Goal: Task Accomplishment & Management: Use online tool/utility

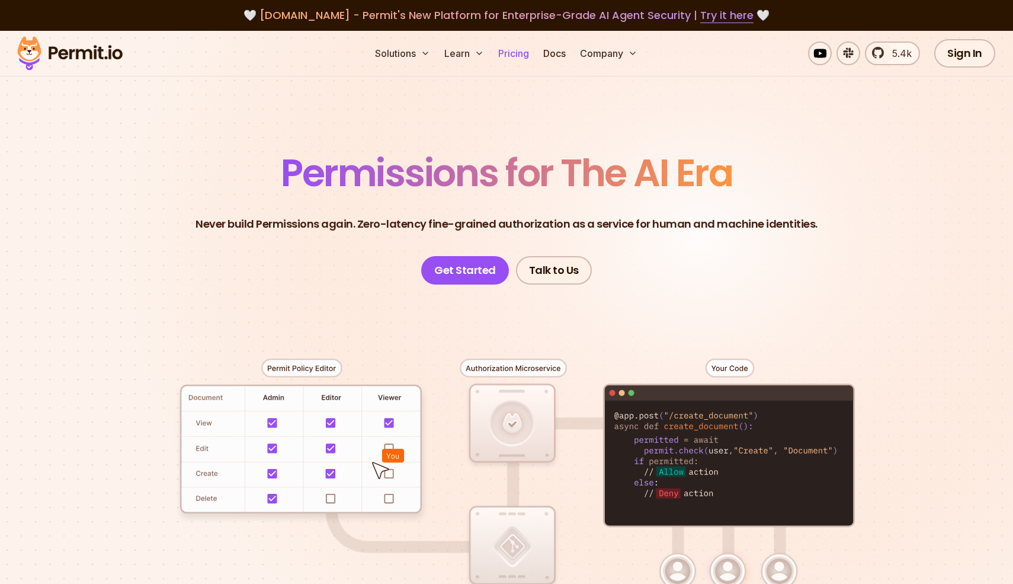
click at [515, 59] on link "Pricing" at bounding box center [514, 53] width 40 height 24
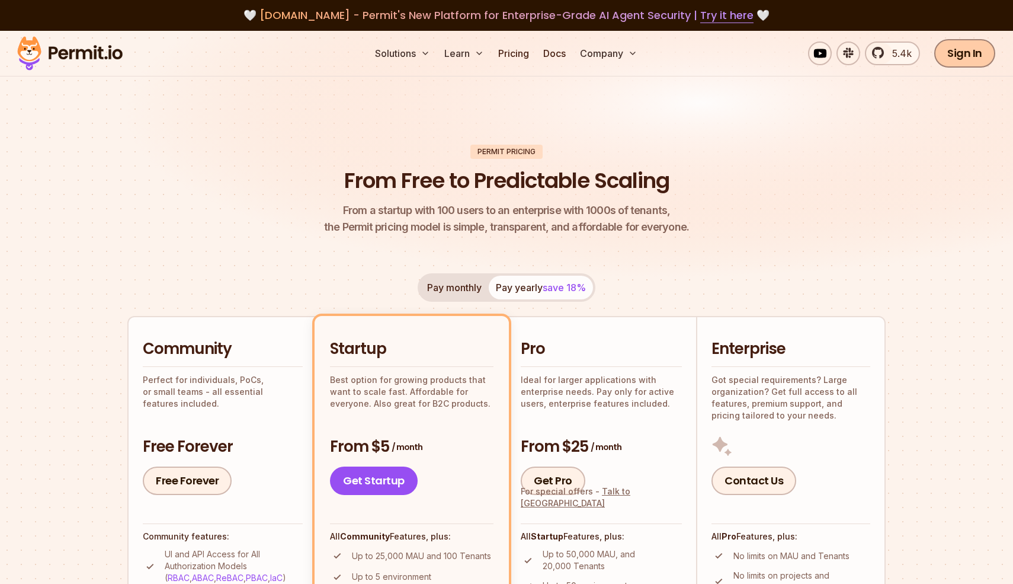
click at [951, 57] on link "Sign In" at bounding box center [965, 53] width 61 height 28
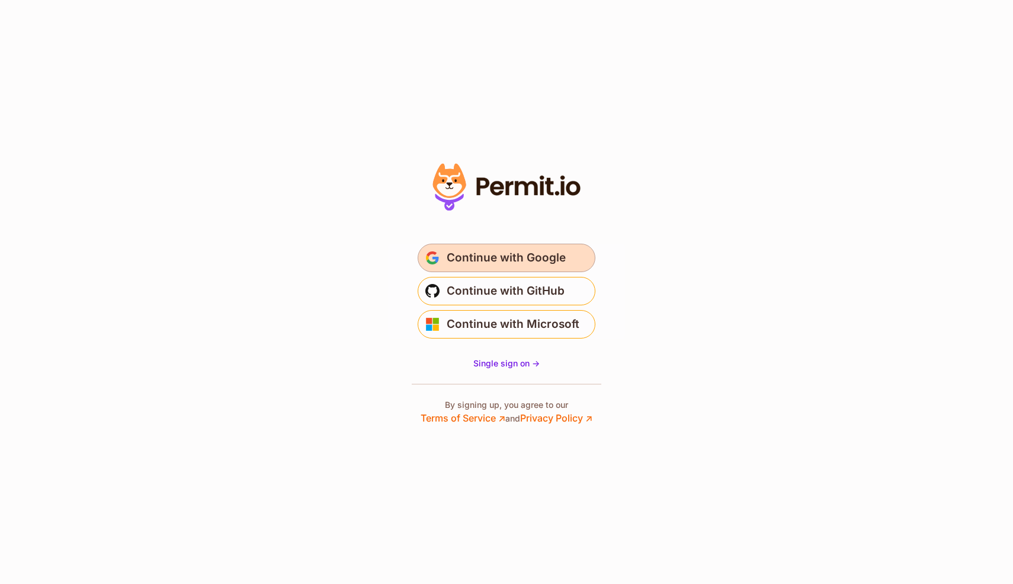
click at [568, 252] on button "Continue with Google" at bounding box center [507, 258] width 178 height 28
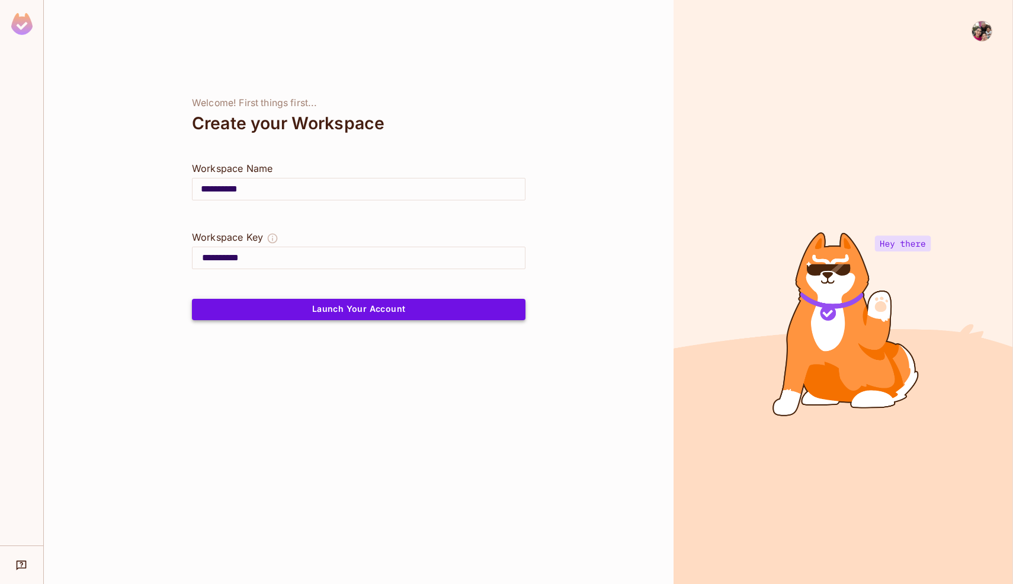
click at [416, 303] on button "Launch Your Account" at bounding box center [359, 309] width 334 height 21
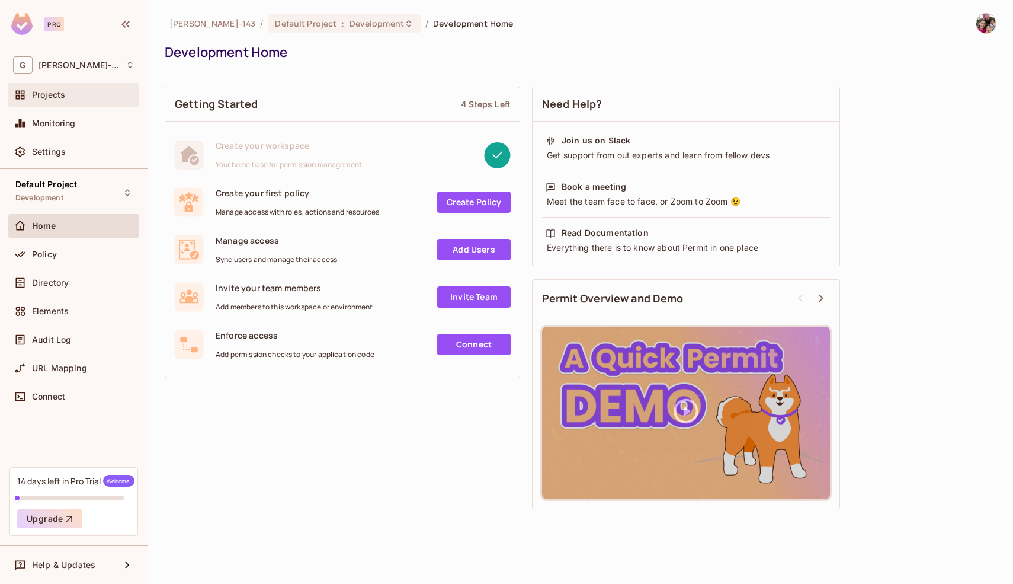
click at [64, 92] on span "Projects" at bounding box center [48, 94] width 33 height 9
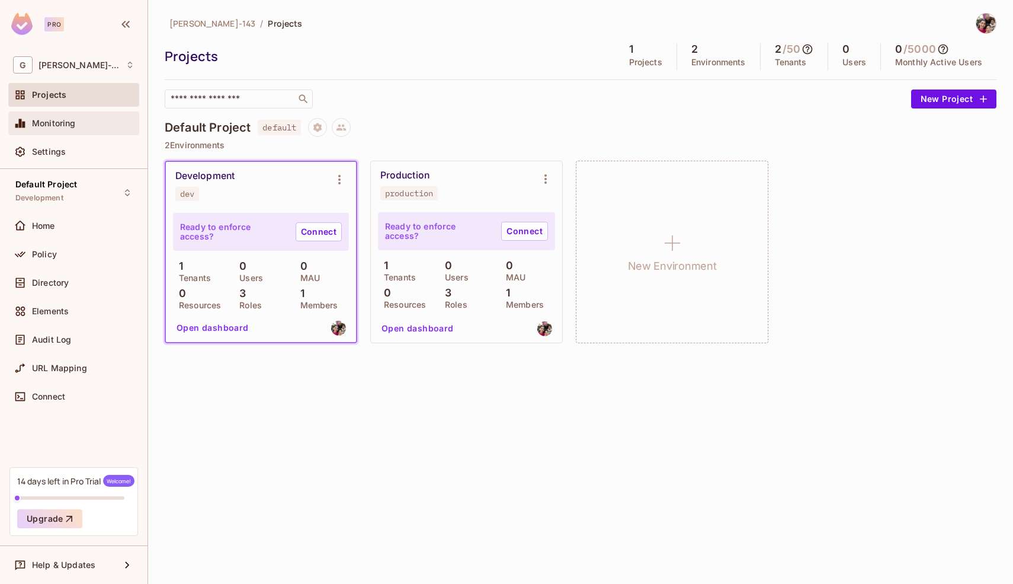
click at [90, 119] on div "Monitoring" at bounding box center [83, 123] width 103 height 9
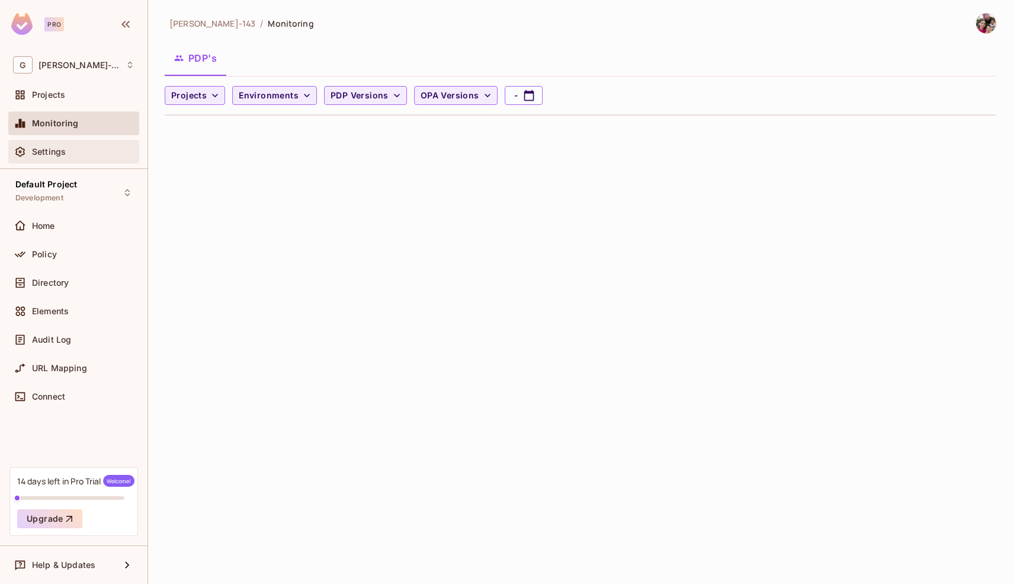
click at [87, 147] on div "Settings" at bounding box center [83, 151] width 103 height 9
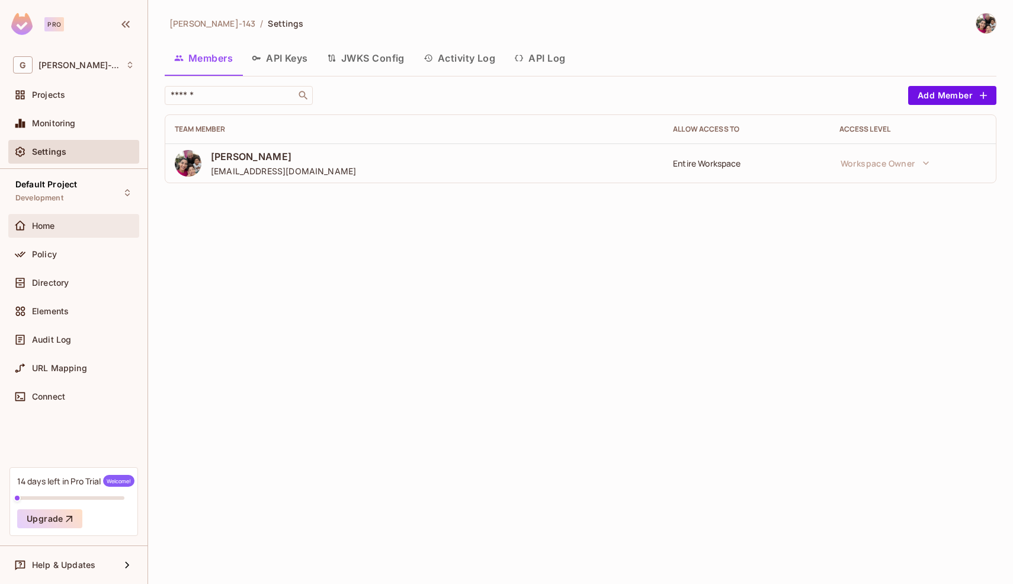
click at [72, 223] on div "Home" at bounding box center [83, 225] width 103 height 9
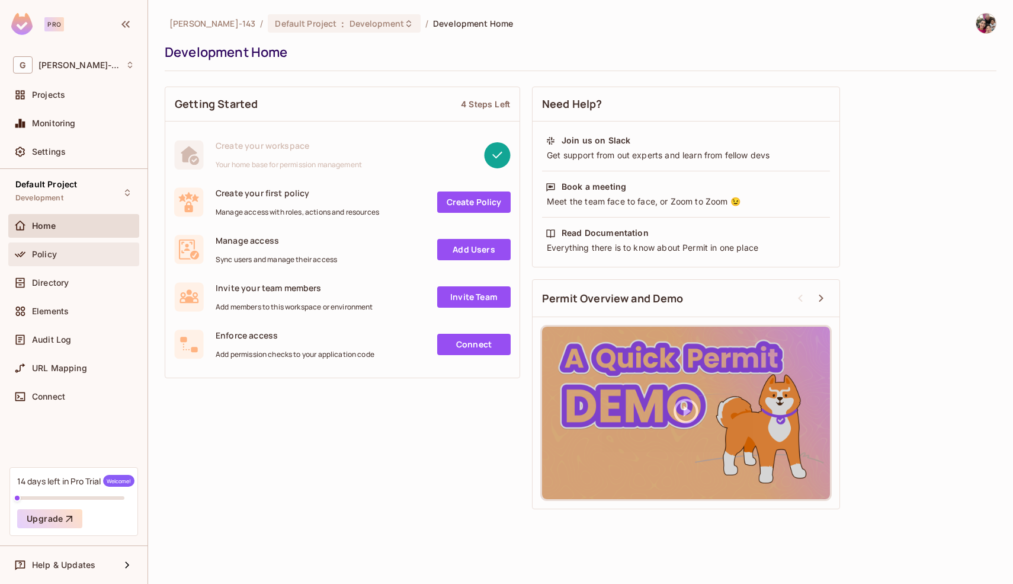
click at [77, 247] on div "Policy" at bounding box center [73, 254] width 121 height 14
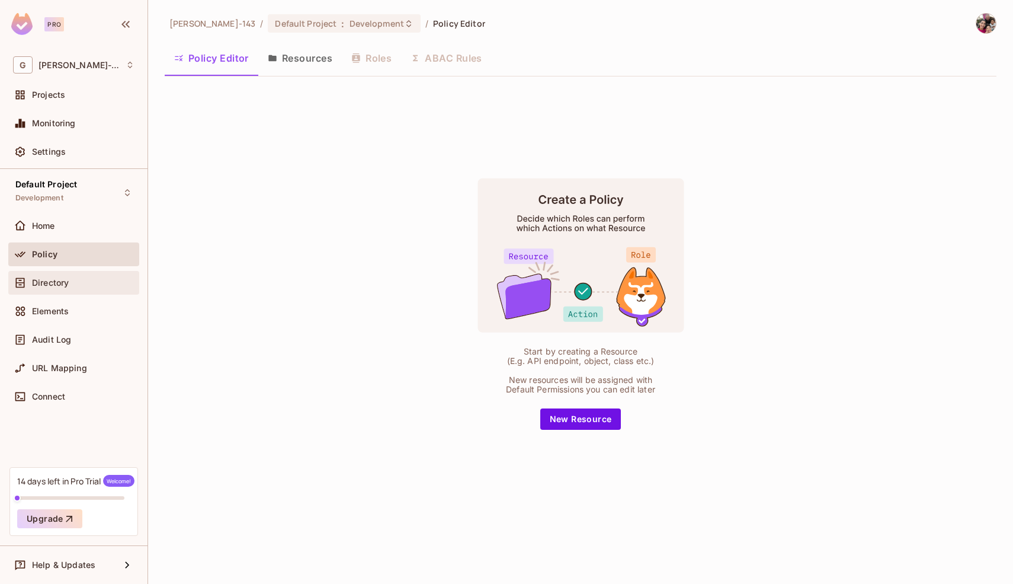
click at [80, 280] on div "Directory" at bounding box center [83, 282] width 103 height 9
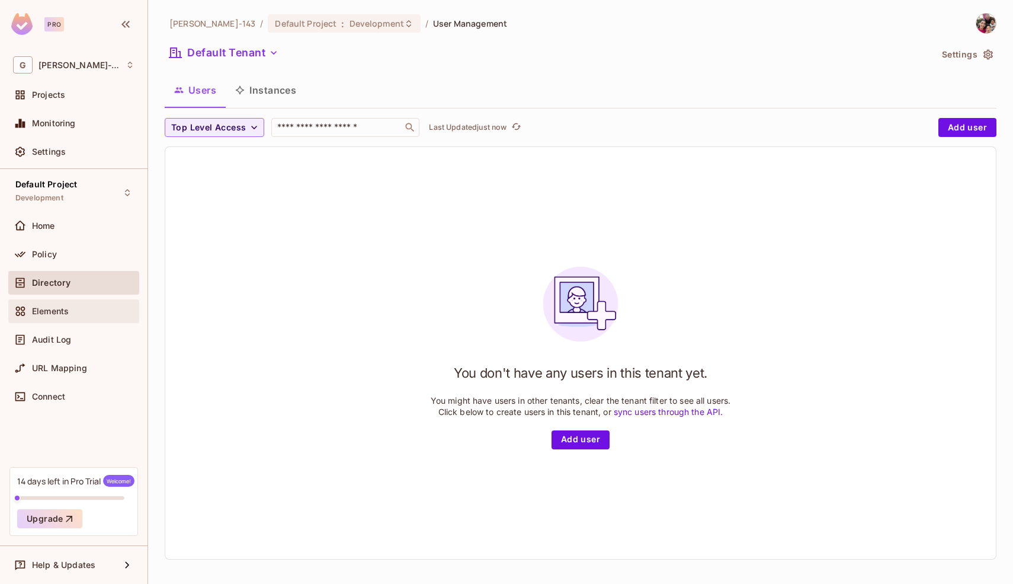
click at [82, 309] on div "Elements" at bounding box center [83, 310] width 103 height 9
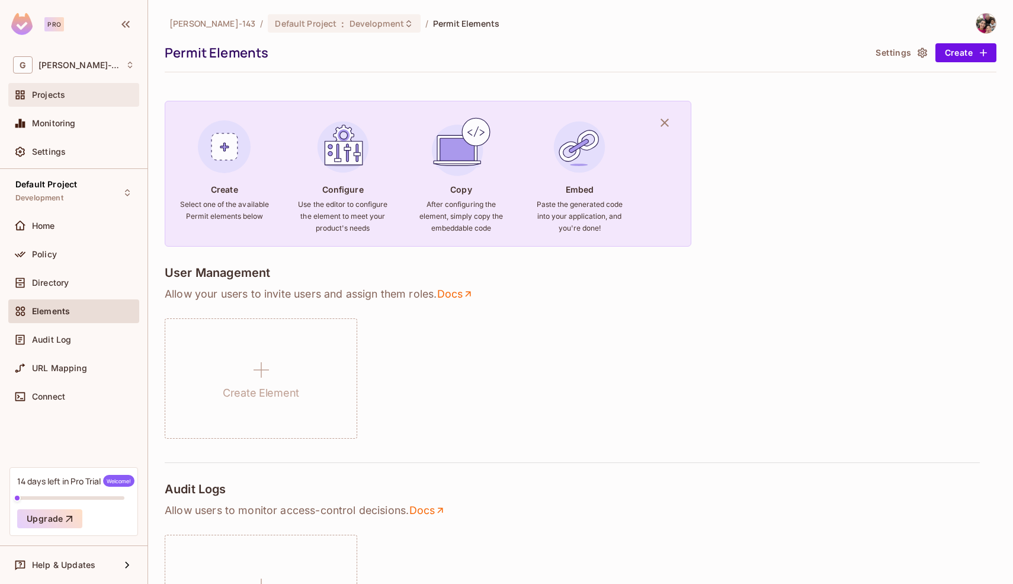
click at [66, 100] on div "Projects" at bounding box center [83, 94] width 103 height 9
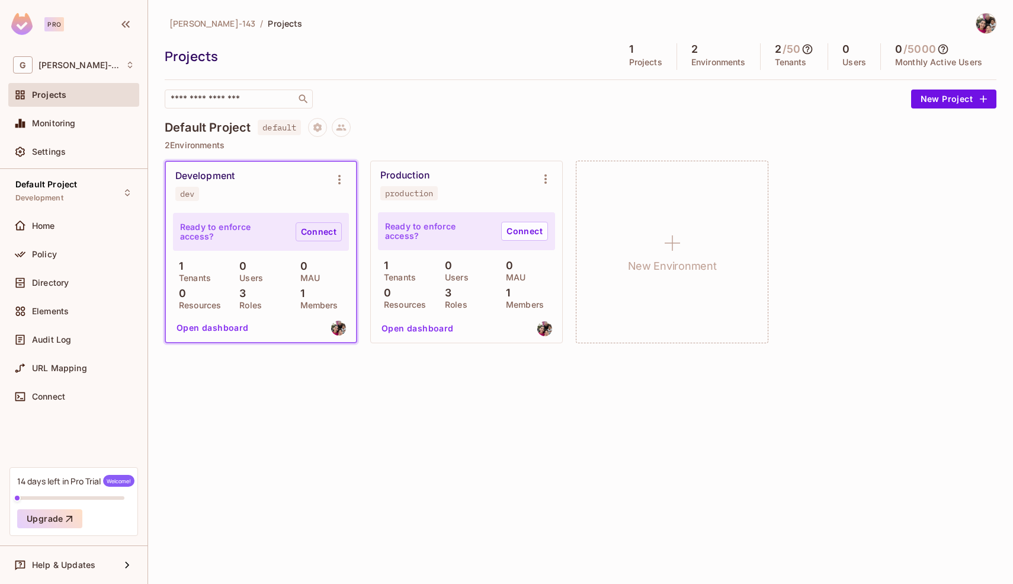
click at [321, 234] on link "Connect" at bounding box center [319, 231] width 46 height 19
